Goal: Transaction & Acquisition: Purchase product/service

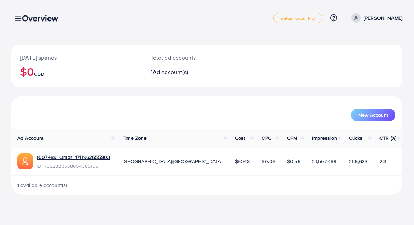
click at [154, 29] on nav "Overview metap_oday_REF Help Center Contact Support Plans and Pricing Term and …" at bounding box center [206, 18] width 391 height 26
click at [19, 19] on div "Overview" at bounding box center [43, 18] width 54 height 10
click at [14, 18] on link at bounding box center [16, 18] width 10 height 9
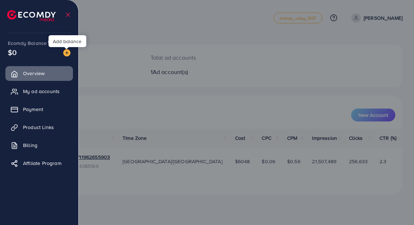
click at [66, 53] on img at bounding box center [66, 52] width 7 height 7
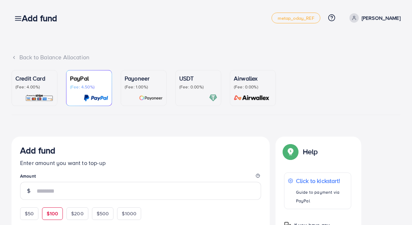
click at [49, 215] on span "$100" at bounding box center [52, 213] width 11 height 7
type input "***"
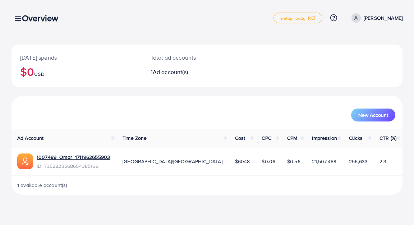
click at [17, 19] on div "Overview" at bounding box center [43, 18] width 54 height 10
click at [14, 18] on icon at bounding box center [18, 19] width 8 height 8
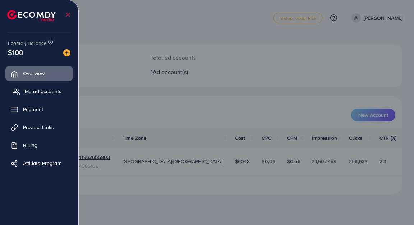
click at [36, 92] on span "My ad accounts" at bounding box center [43, 91] width 37 height 7
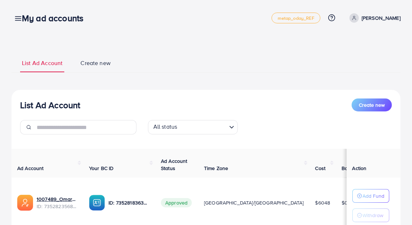
click at [365, 195] on p "Add Fund" at bounding box center [374, 196] width 22 height 9
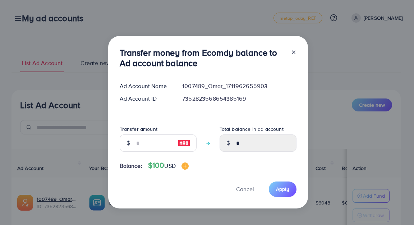
click at [184, 145] on img at bounding box center [184, 143] width 13 height 9
type input "***"
type input "******"
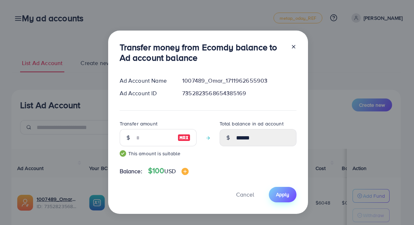
click at [282, 195] on span "Apply" at bounding box center [282, 194] width 13 height 7
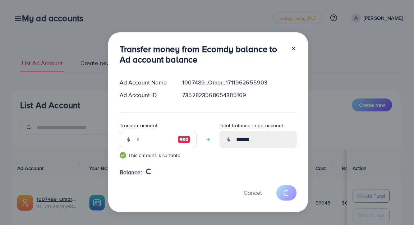
type input "*"
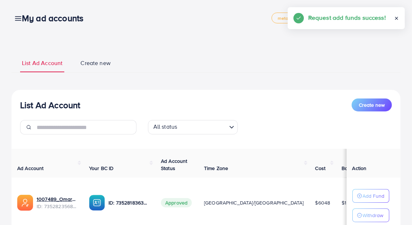
click at [399, 17] on icon at bounding box center [396, 18] width 5 height 5
